Goal: Information Seeking & Learning: Check status

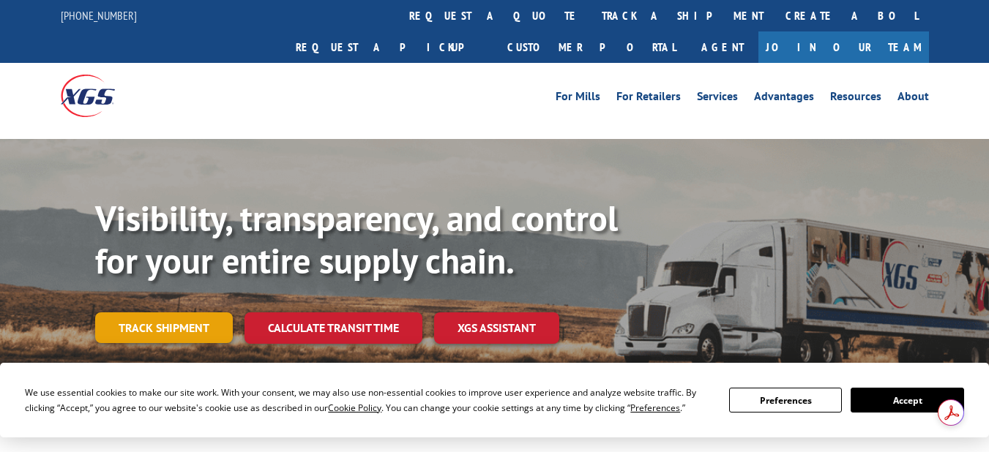
click at [153, 312] on link "Track shipment" at bounding box center [164, 327] width 138 height 31
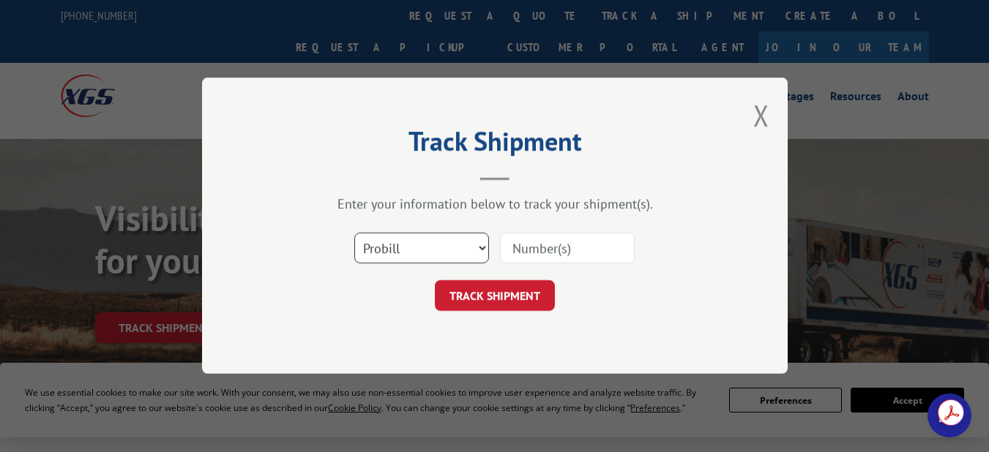
click at [418, 241] on select "Select category... Probill BOL PO" at bounding box center [421, 248] width 135 height 31
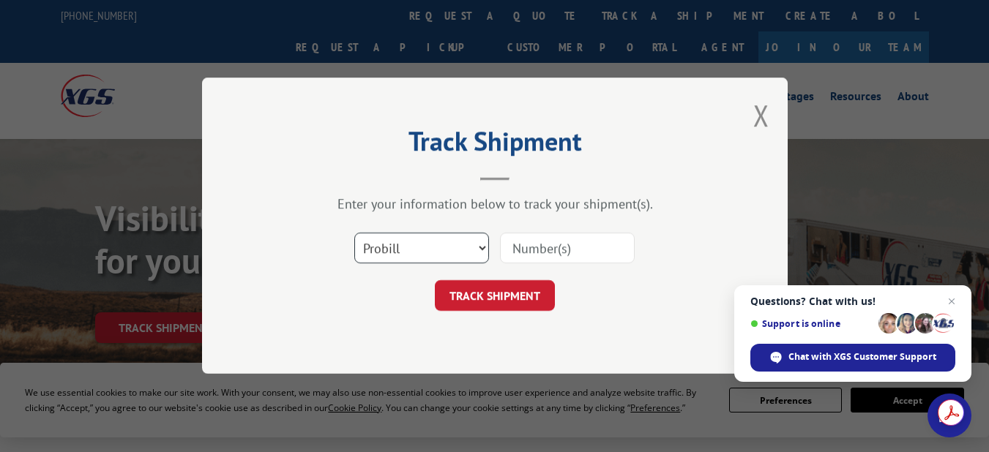
select select "bol"
click at [354, 233] on select "Select category... Probill BOL PO" at bounding box center [421, 248] width 135 height 31
paste input "255162"
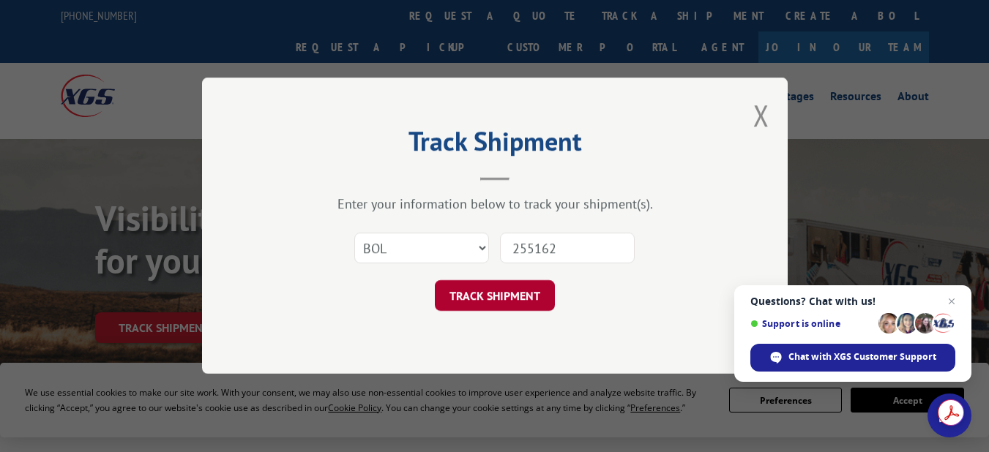
type input "255162"
click at [502, 296] on button "TRACK SHIPMENT" at bounding box center [495, 296] width 120 height 31
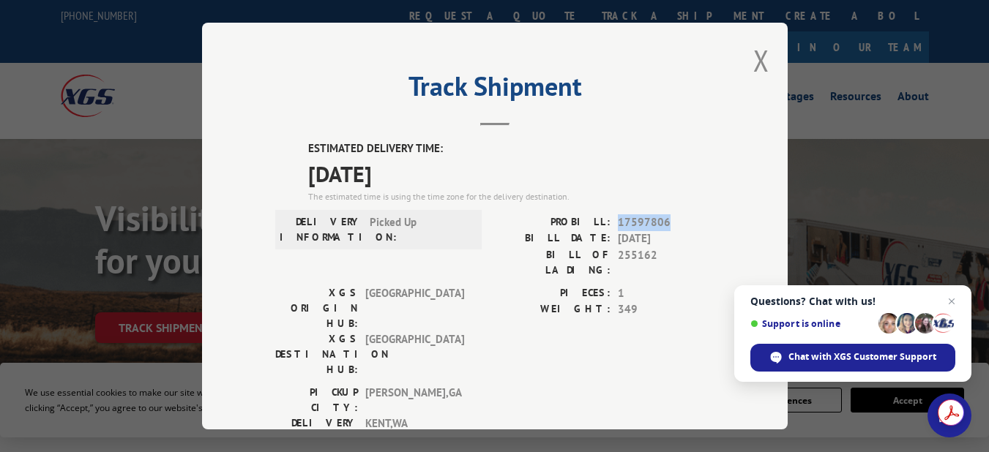
drag, startPoint x: 662, startPoint y: 214, endPoint x: 611, endPoint y: 214, distance: 50.5
click at [611, 214] on div "PROBILL: 17597806" at bounding box center [605, 222] width 220 height 17
